Goal: Information Seeking & Learning: Learn about a topic

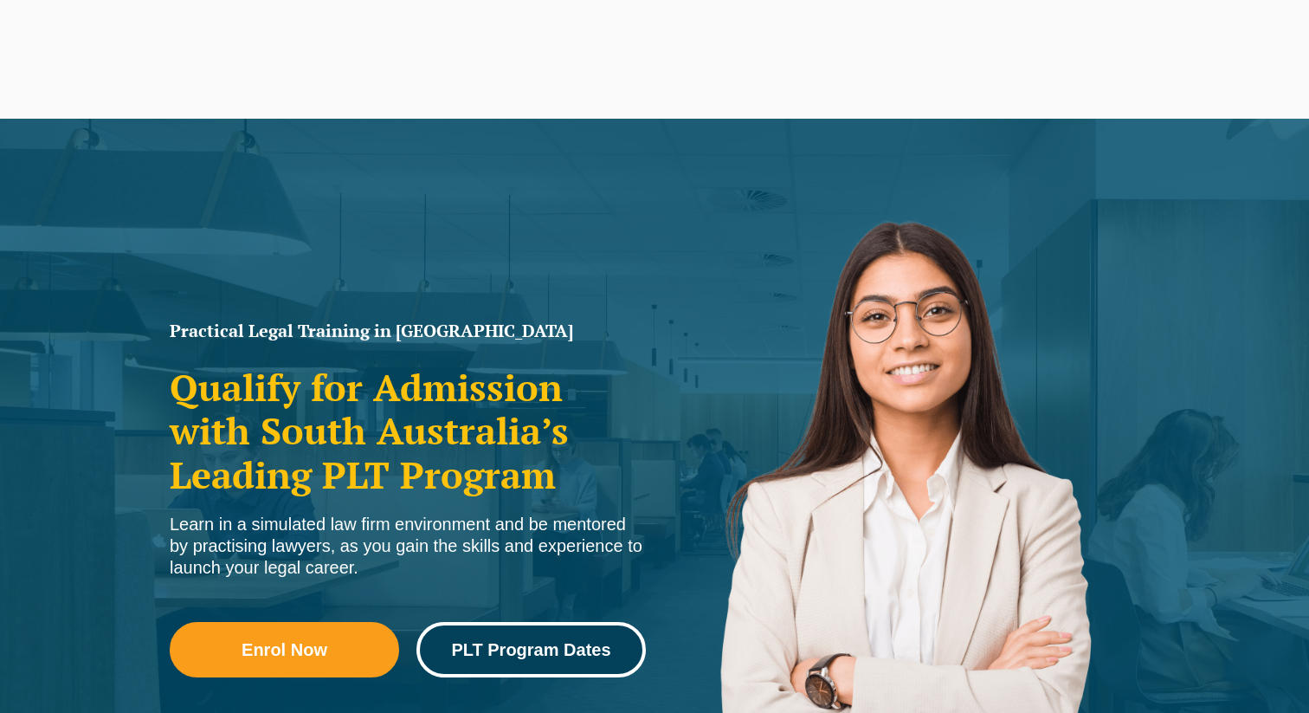
click at [506, 656] on span "PLT Program Dates" at bounding box center [530, 649] width 159 height 17
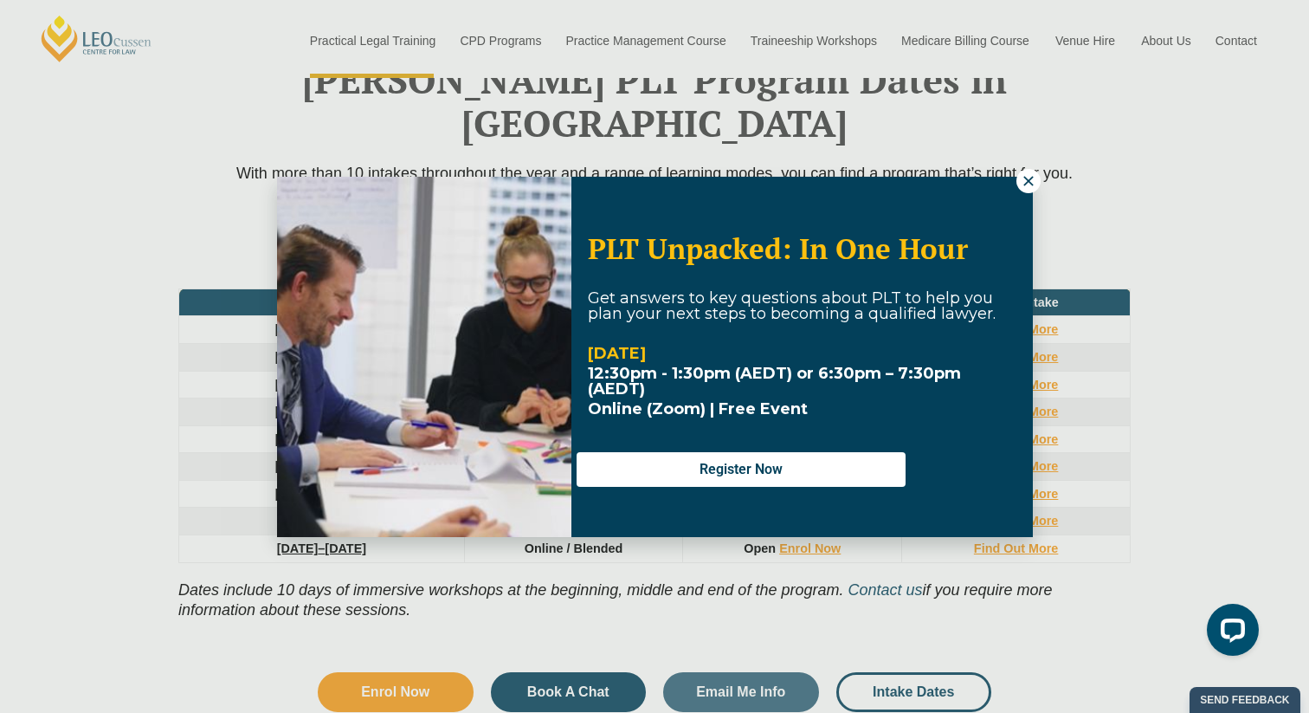
click at [1032, 182] on icon at bounding box center [1029, 181] width 16 height 16
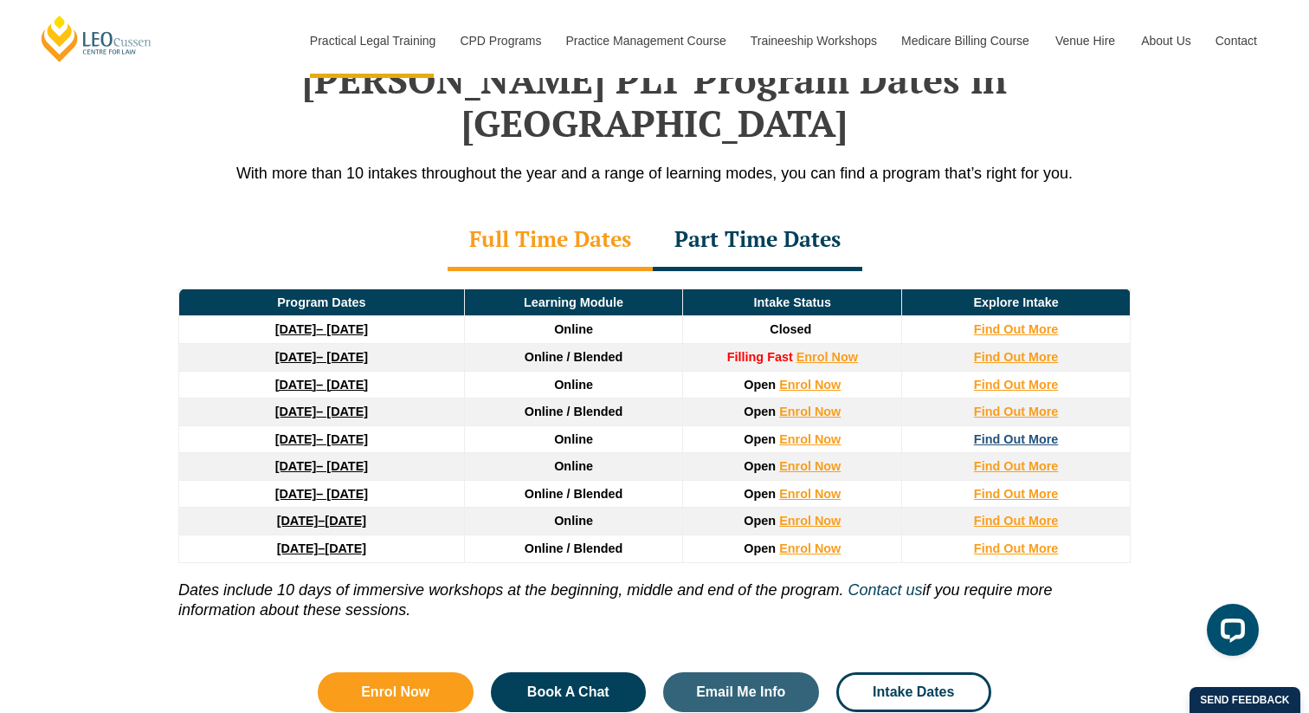
click at [1016, 432] on strong "Find Out More" at bounding box center [1016, 439] width 85 height 14
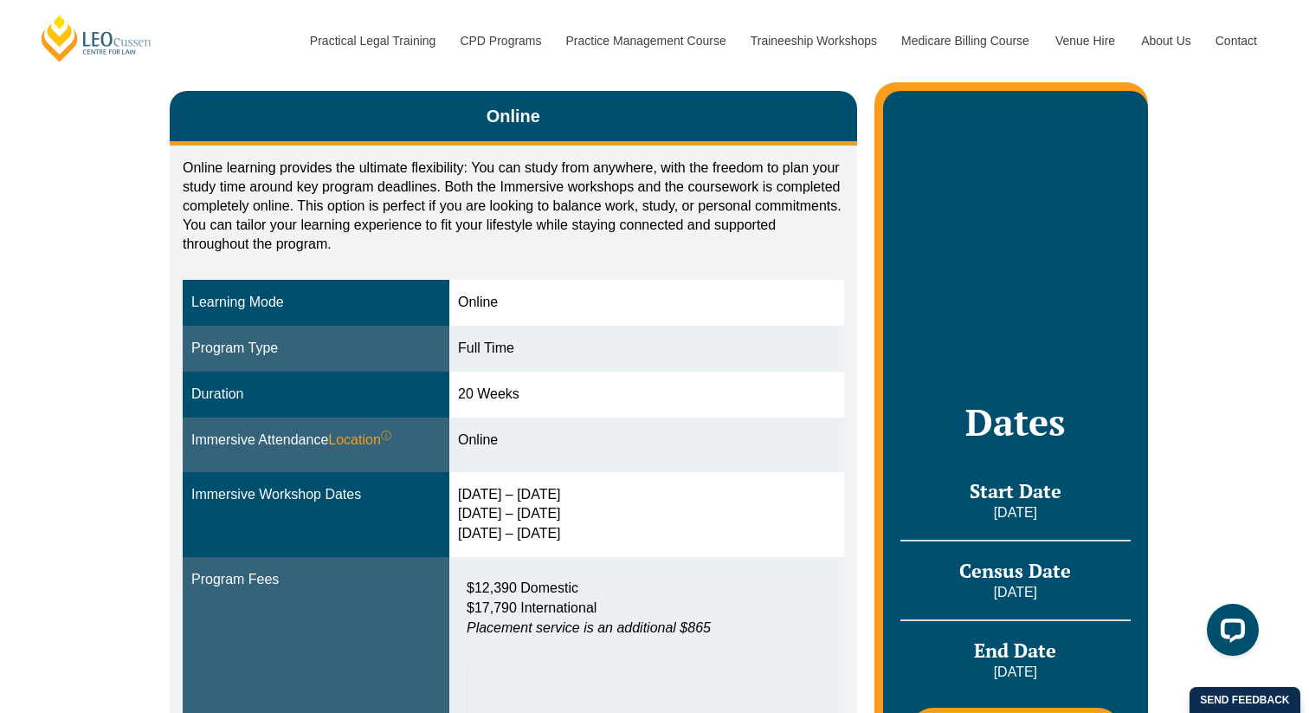
scroll to position [300, 0]
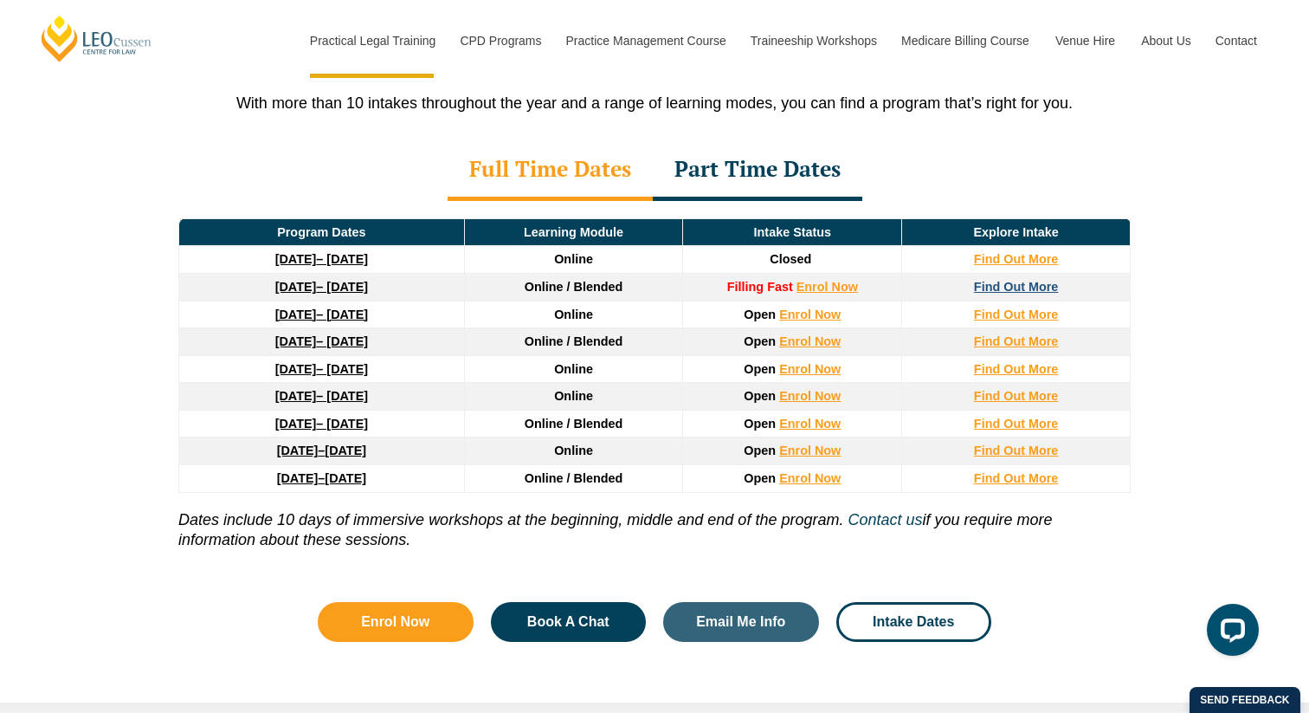
click at [1030, 280] on strong "Find Out More" at bounding box center [1016, 287] width 85 height 14
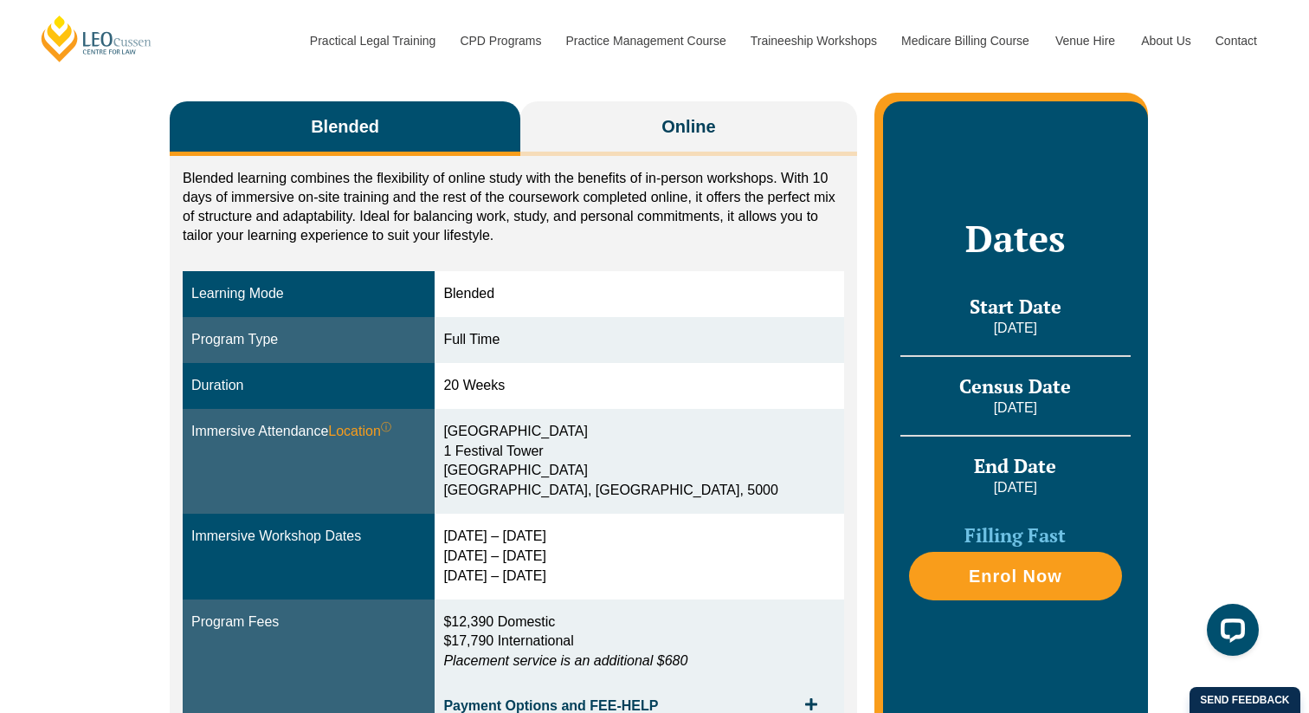
scroll to position [281, 0]
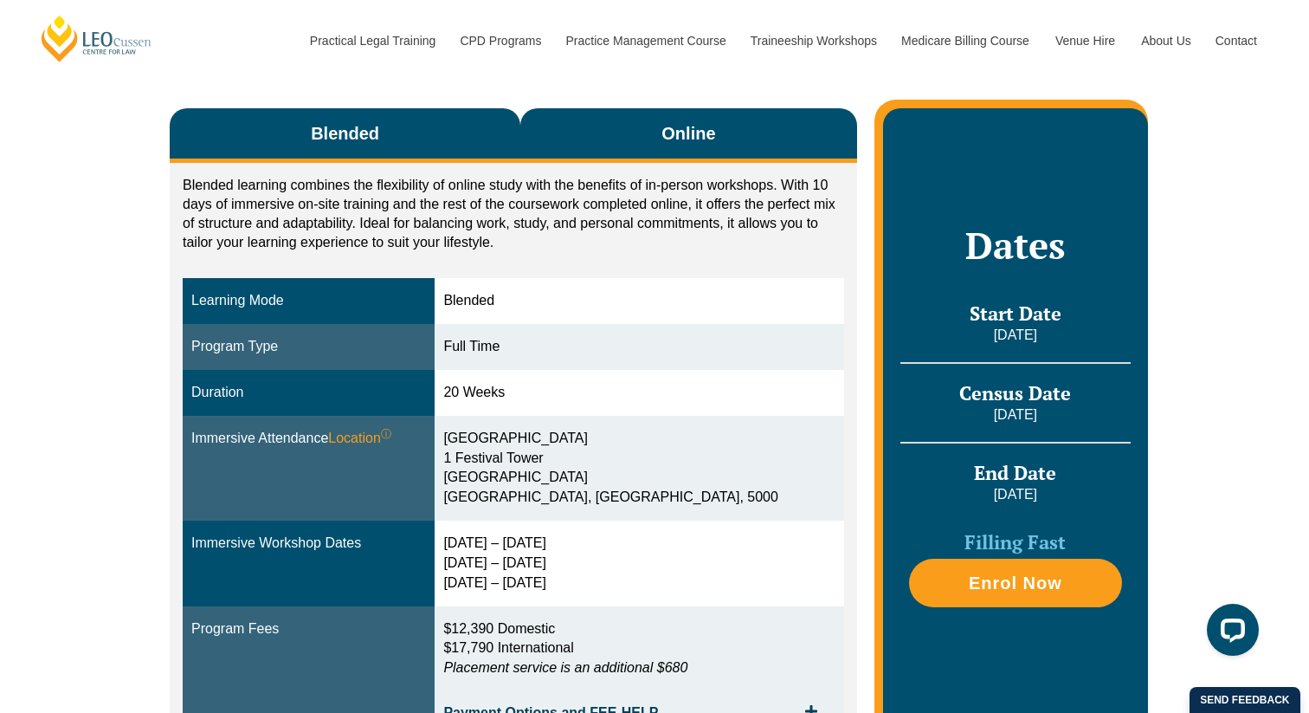
click at [712, 142] on span "Online" at bounding box center [689, 133] width 54 height 24
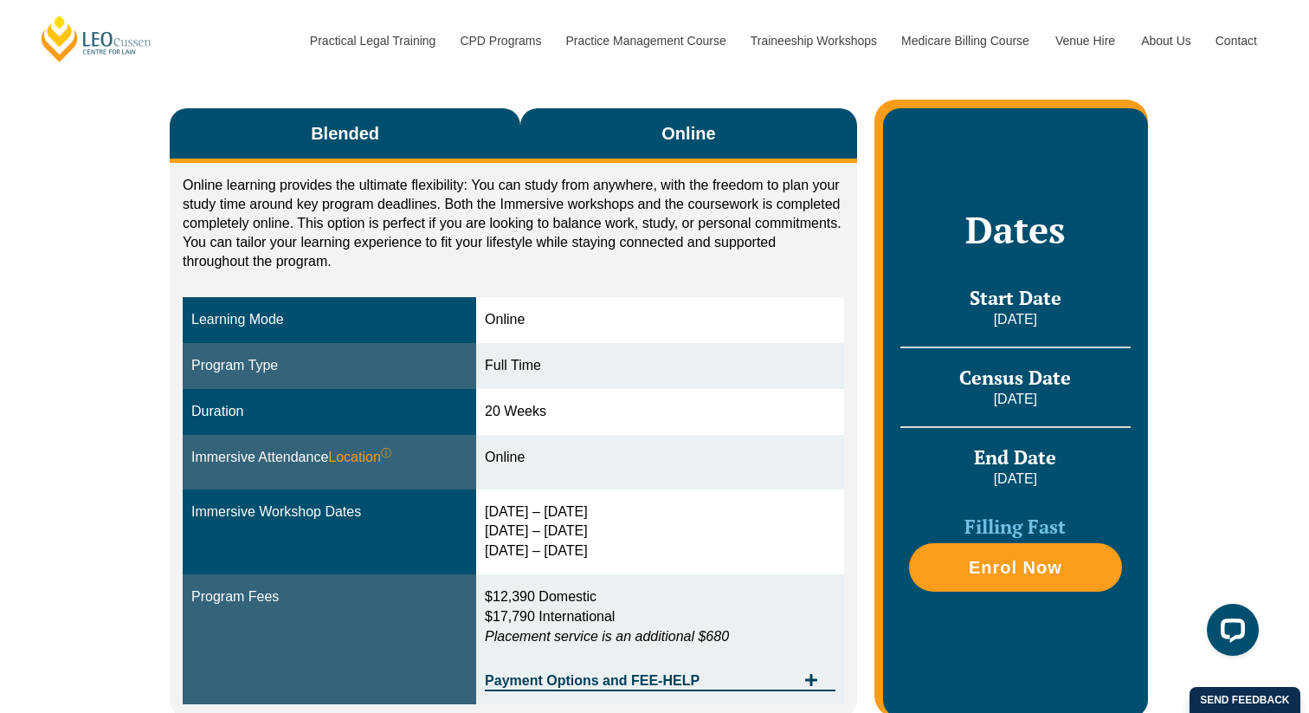
click at [426, 130] on button "Blended" at bounding box center [345, 135] width 351 height 55
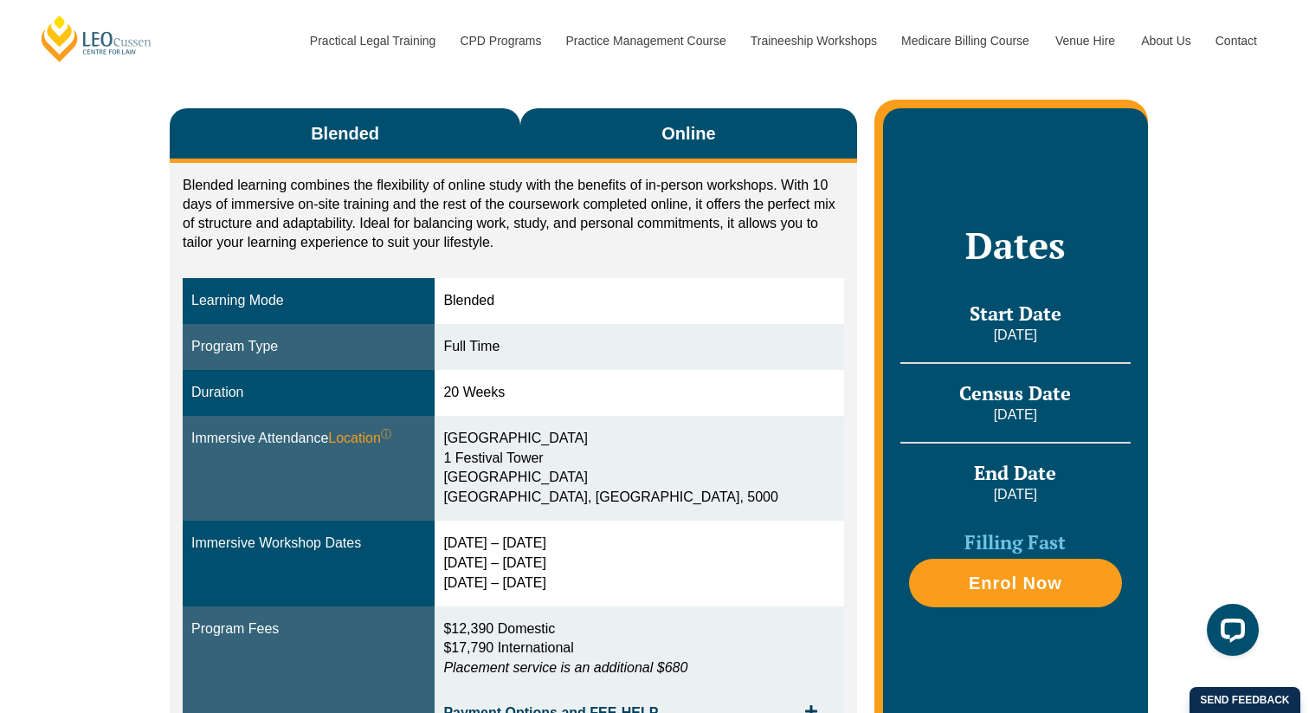
click at [650, 151] on button "Online" at bounding box center [688, 135] width 337 height 55
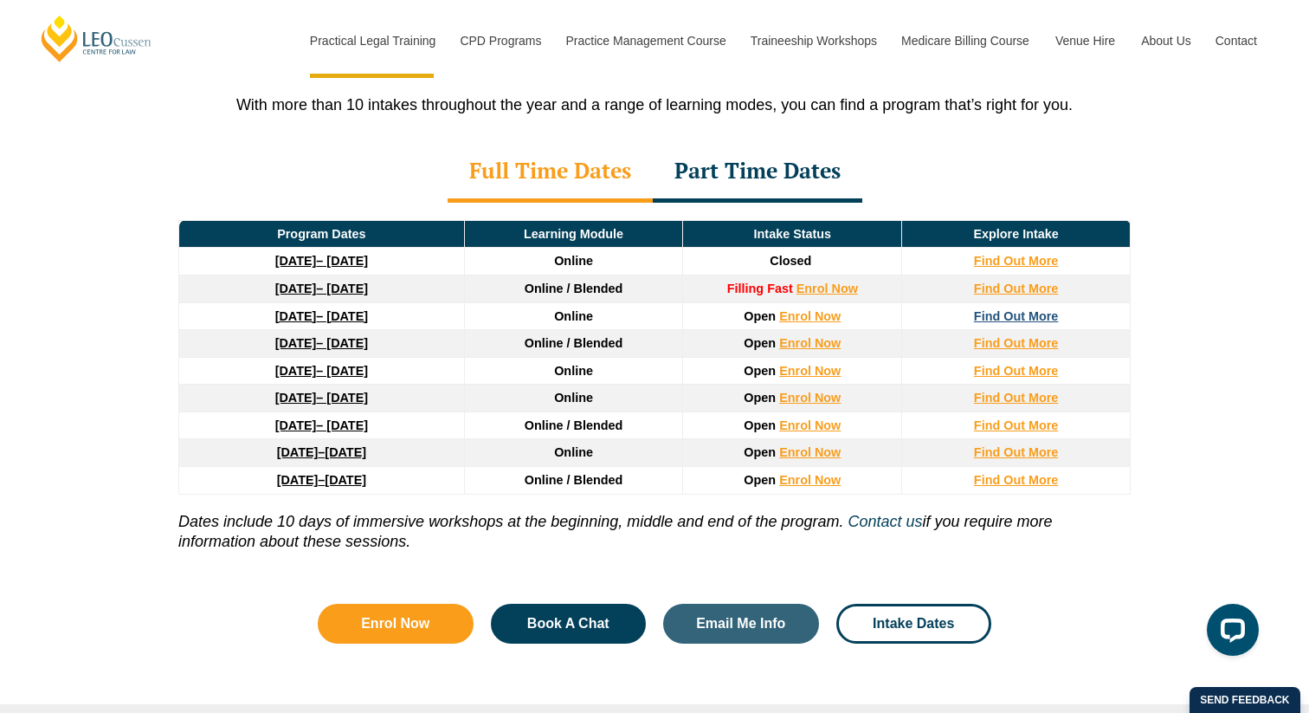
click at [992, 309] on strong "Find Out More" at bounding box center [1016, 316] width 85 height 14
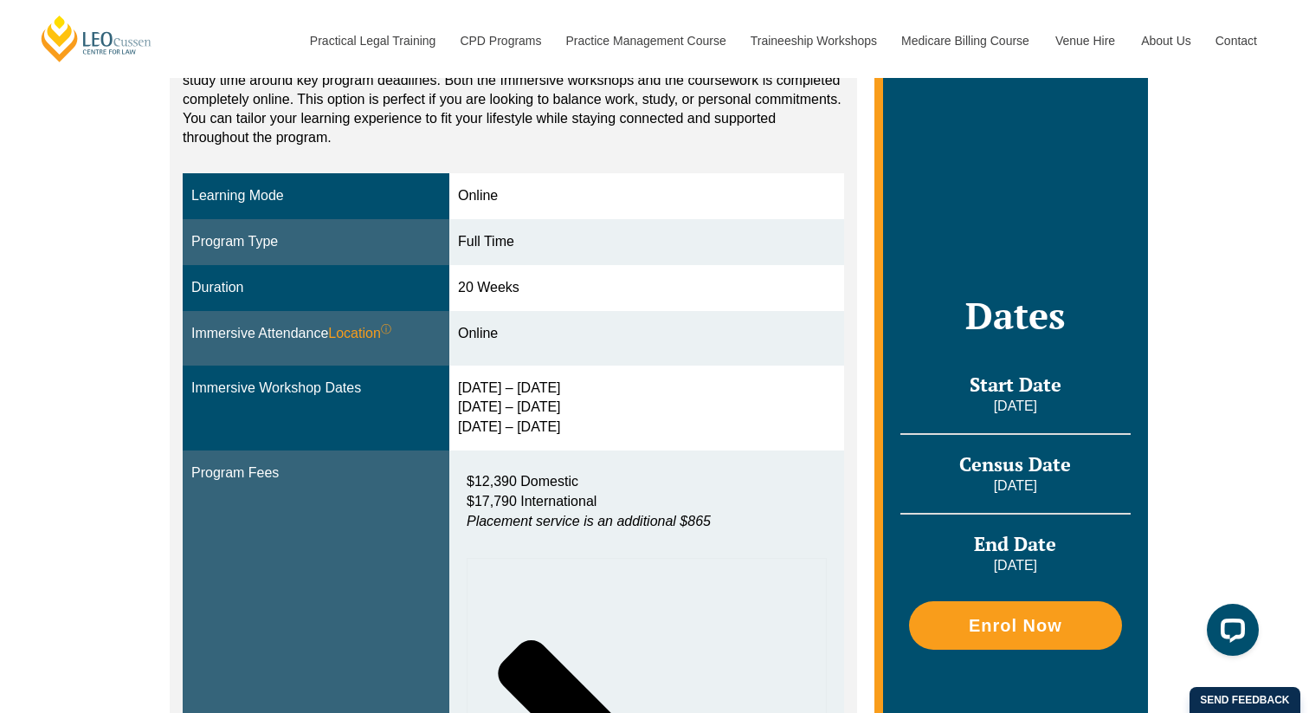
scroll to position [307, 0]
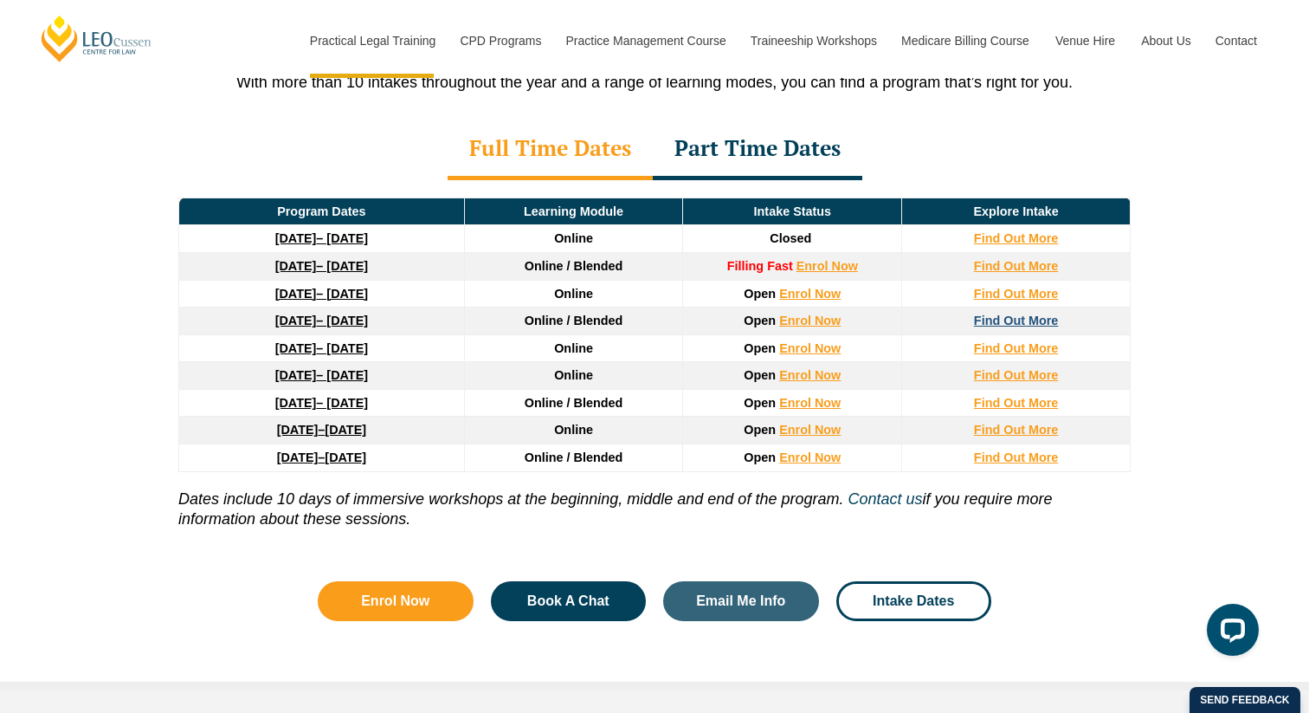
click at [988, 313] on strong "Find Out More" at bounding box center [1016, 320] width 85 height 14
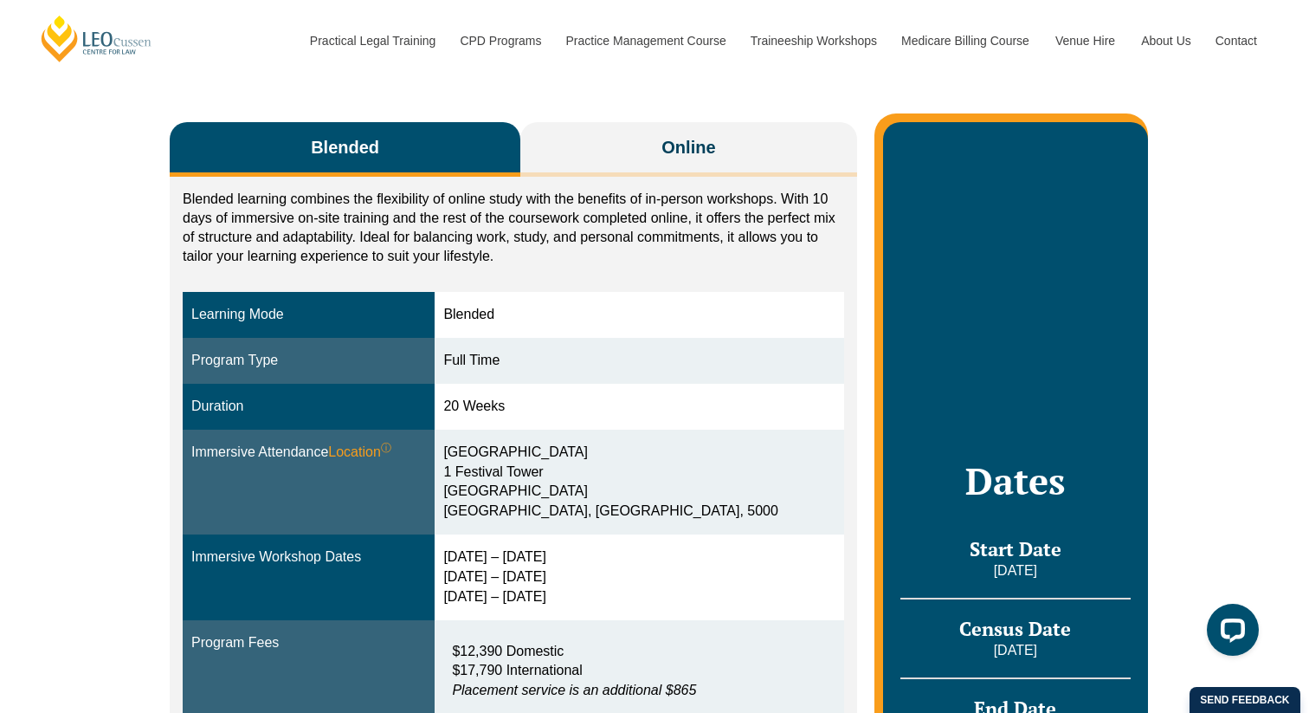
scroll to position [264, 0]
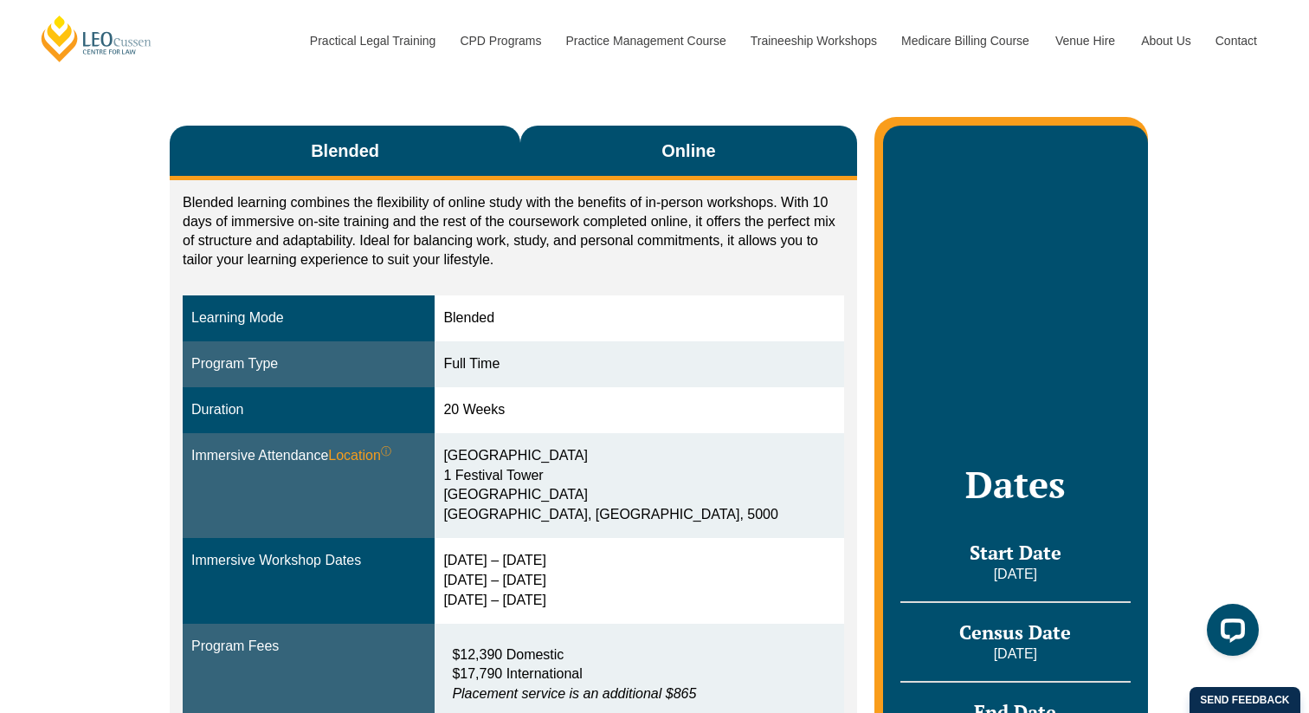
click at [733, 158] on button "Online" at bounding box center [688, 153] width 337 height 55
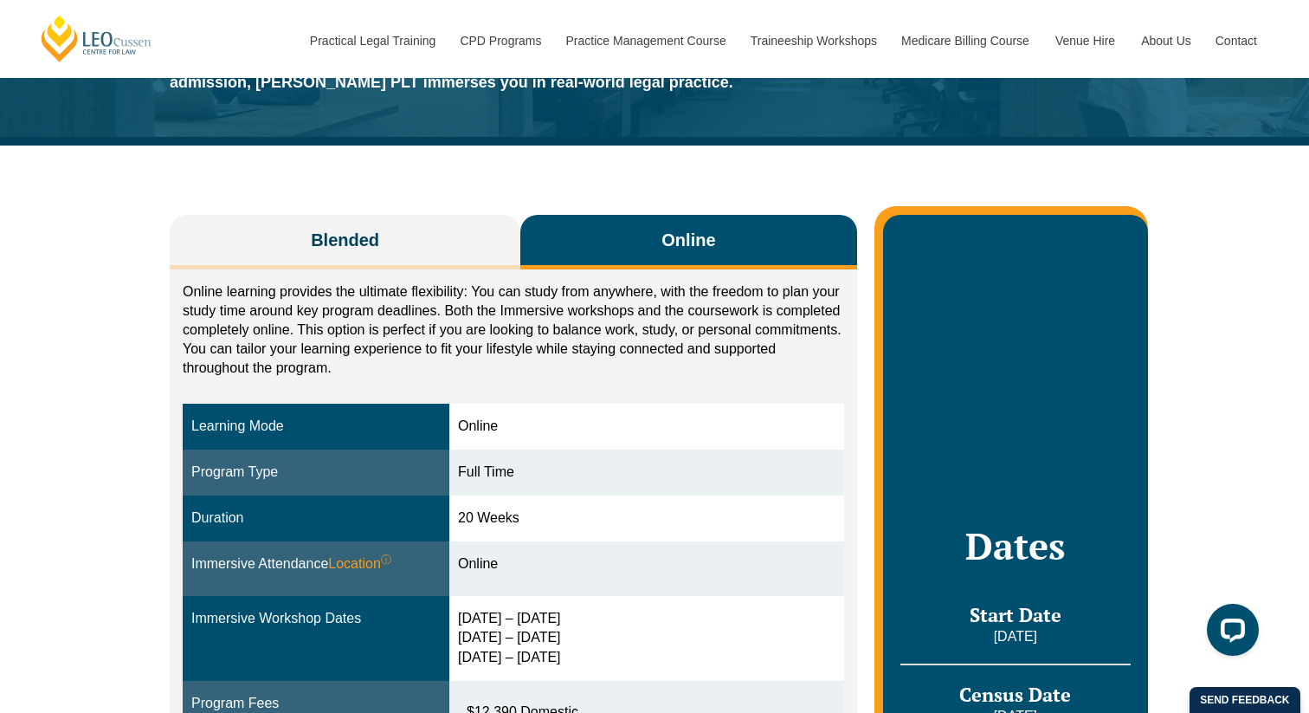
scroll to position [73, 0]
